Goal: Register for event/course

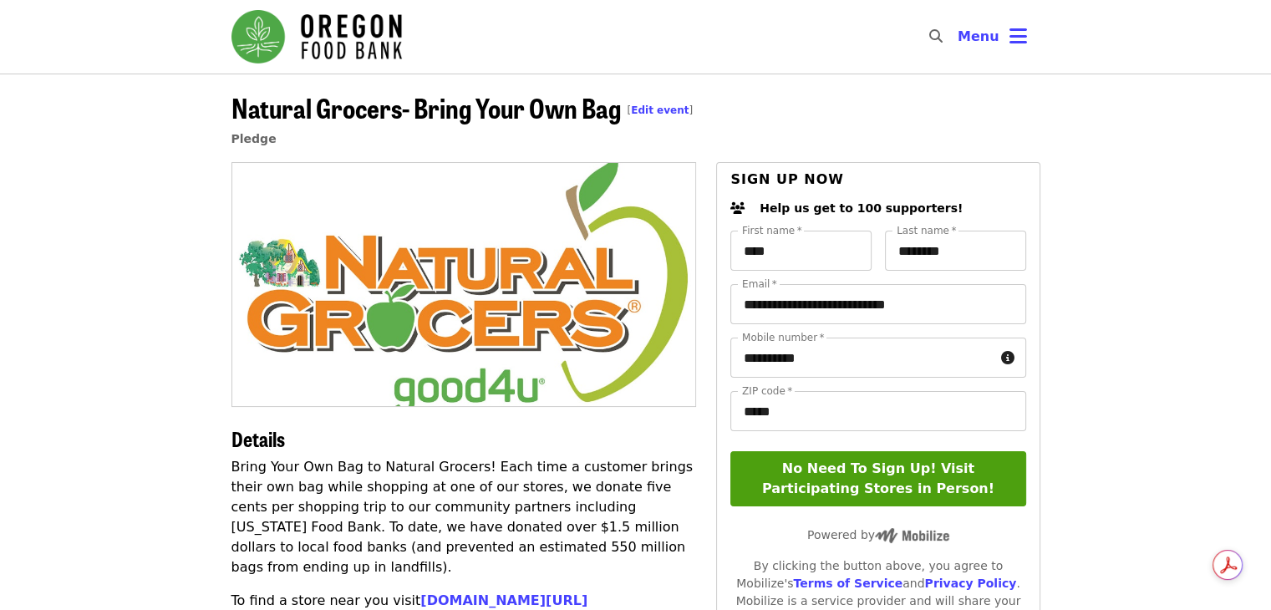
click at [1204, 487] on article "**********" at bounding box center [635, 549] width 1271 height 950
